Goal: Navigation & Orientation: Find specific page/section

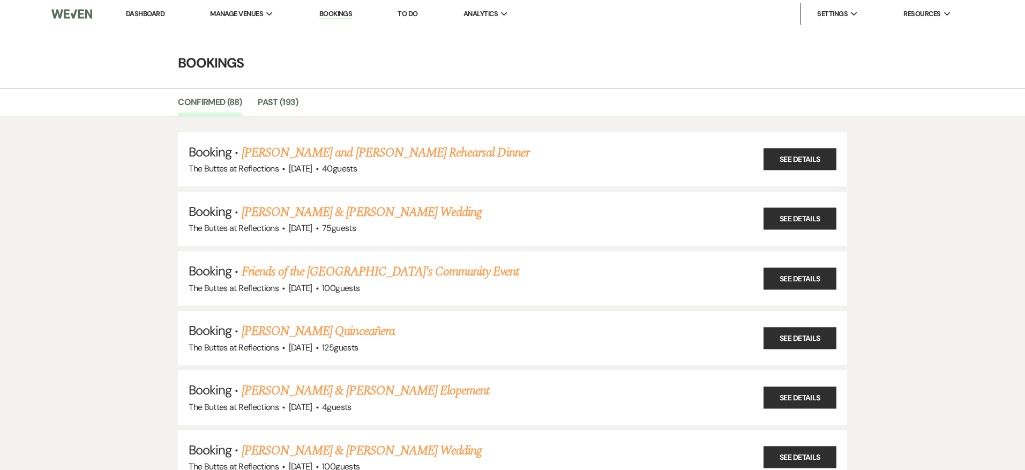
click at [143, 13] on link "Dashboard" at bounding box center [145, 13] width 39 height 9
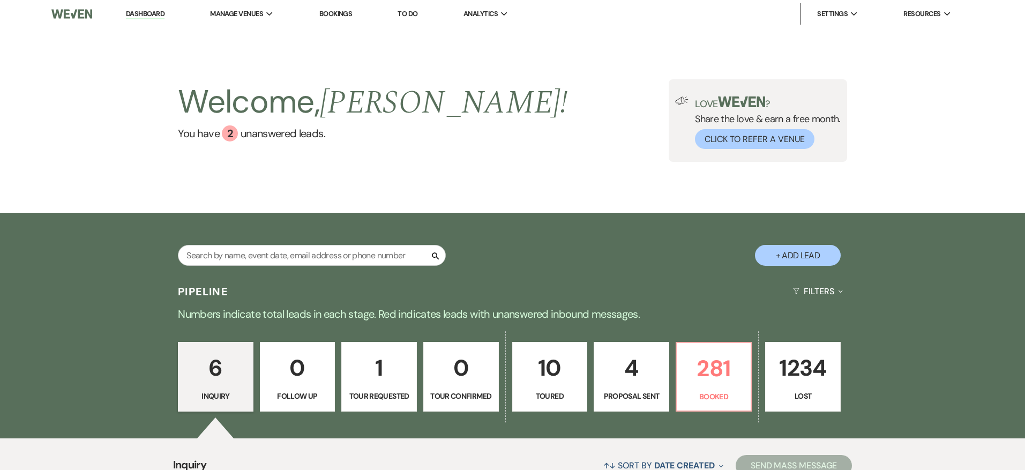
scroll to position [2, 0]
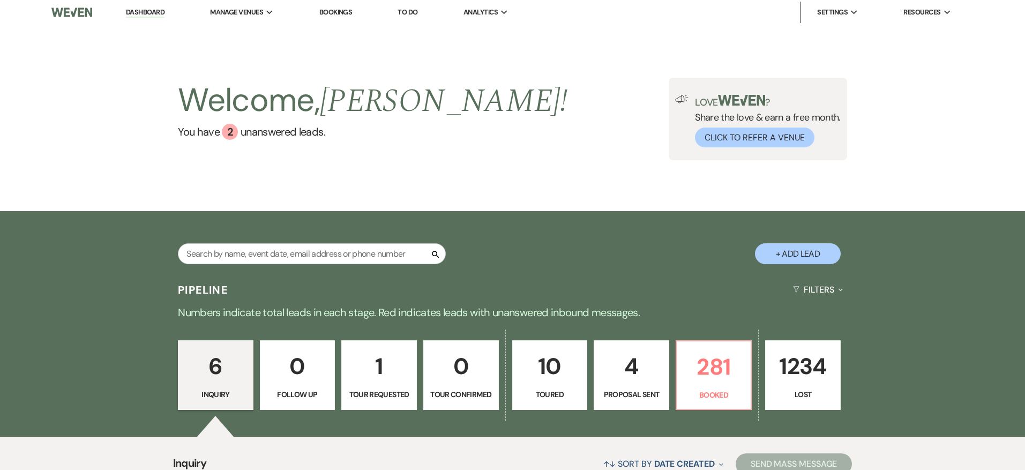
click at [343, 15] on link "Bookings" at bounding box center [335, 12] width 33 height 9
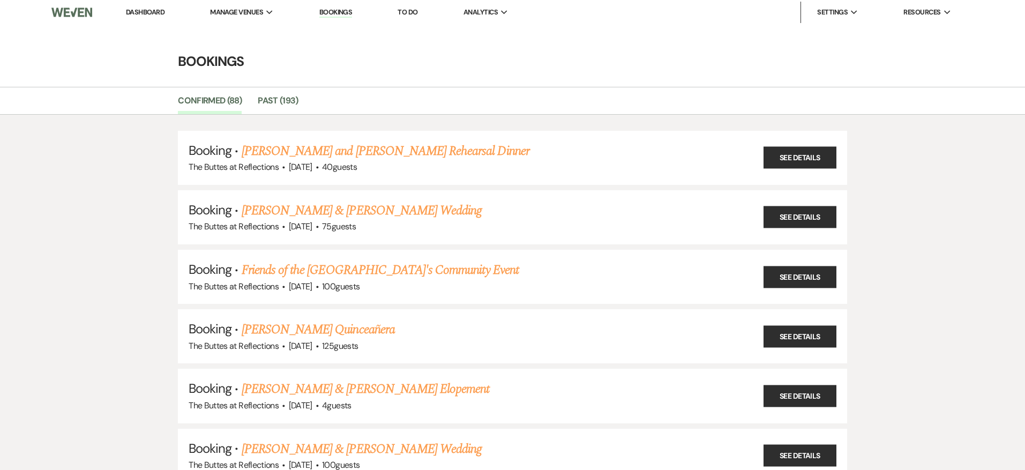
click at [151, 9] on link "Dashboard" at bounding box center [145, 12] width 39 height 9
